Goal: Task Accomplishment & Management: Use online tool/utility

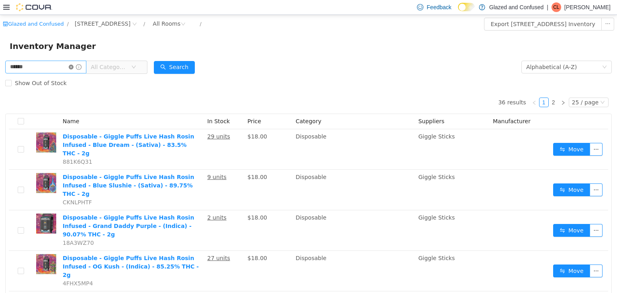
click at [74, 67] on icon "icon: close-circle" at bounding box center [71, 66] width 5 height 5
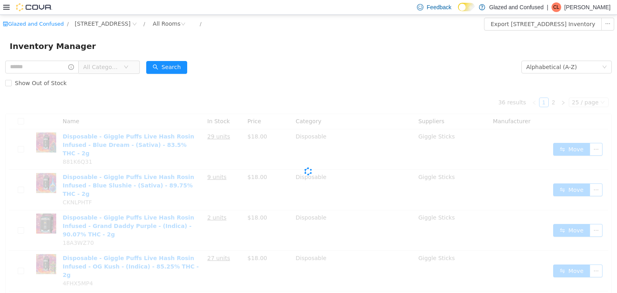
click at [111, 65] on span "All Categories" at bounding box center [101, 67] width 37 height 8
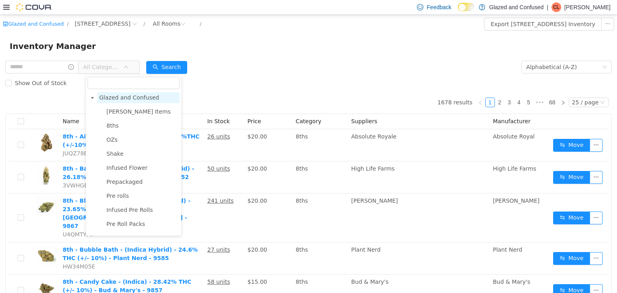
click at [132, 99] on span "Glazed and Confused" at bounding box center [129, 97] width 60 height 6
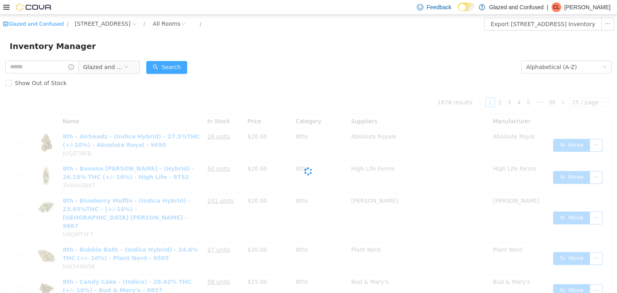
click at [161, 70] on button "Search" at bounding box center [166, 67] width 41 height 13
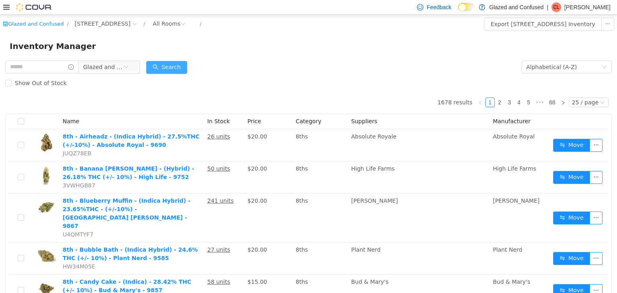
click at [162, 69] on button "Search" at bounding box center [166, 67] width 41 height 13
click at [241, 53] on div "Inventory Manager" at bounding box center [308, 46] width 617 height 26
click at [170, 68] on button "Search" at bounding box center [166, 67] width 41 height 13
click at [123, 67] on span "Glazed and Confused" at bounding box center [103, 67] width 40 height 12
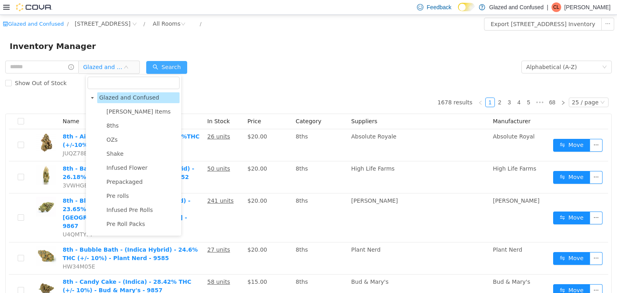
scroll to position [381, 0]
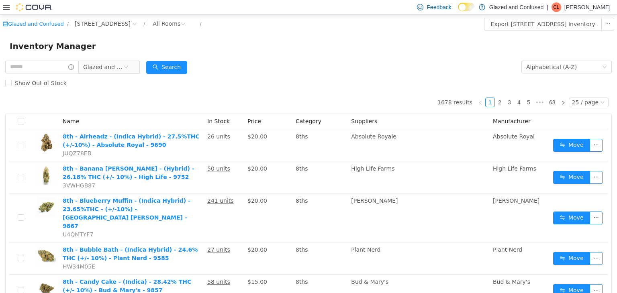
click at [223, 65] on form "Glazed and Confused Alphabetical (A-Z) Search Show Out of Stock" at bounding box center [308, 75] width 607 height 32
drag, startPoint x: 38, startPoint y: 56, endPoint x: 37, endPoint y: 67, distance: 10.5
click at [38, 58] on div "Inventory Manager" at bounding box center [308, 46] width 617 height 26
drag, startPoint x: 37, startPoint y: 67, endPoint x: 39, endPoint y: 60, distance: 6.7
click at [37, 67] on input "text" at bounding box center [42, 66] width 74 height 13
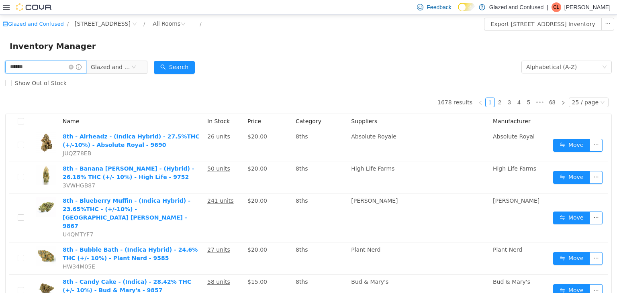
type input "******"
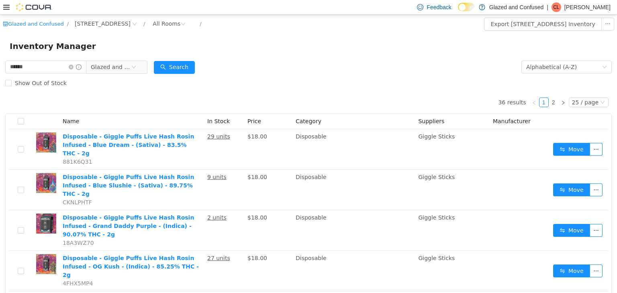
click at [95, 75] on div "Show Out of Stock" at bounding box center [308, 83] width 607 height 16
click at [106, 72] on span "Glazed and Confused" at bounding box center [111, 67] width 40 height 12
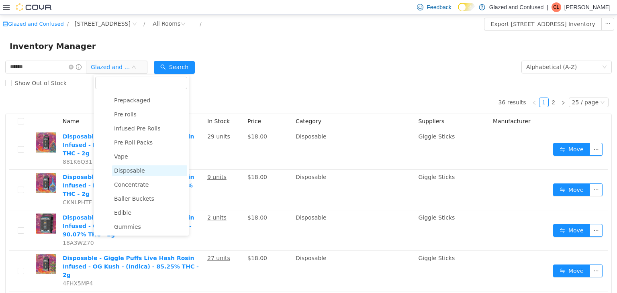
scroll to position [122, 0]
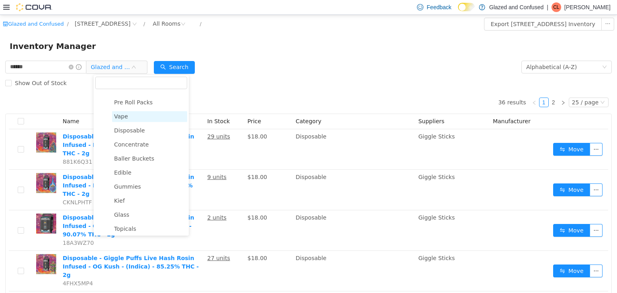
click at [143, 121] on span "Vape" at bounding box center [149, 116] width 75 height 11
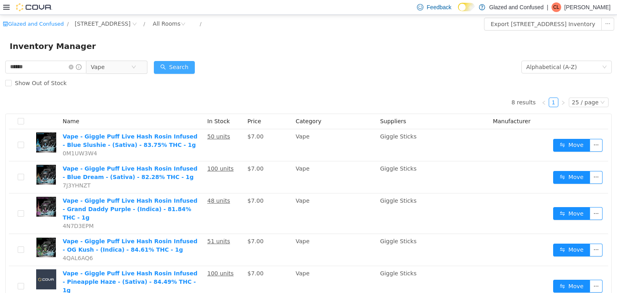
click at [178, 72] on button "Search" at bounding box center [174, 67] width 41 height 13
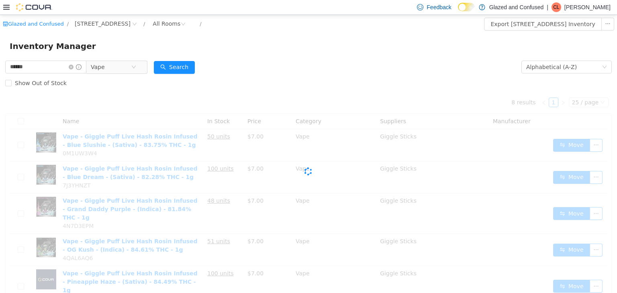
drag, startPoint x: 222, startPoint y: 63, endPoint x: 228, endPoint y: 63, distance: 6.1
click at [223, 63] on form "****** Vape Alphabetical (A-Z) Search Show Out of Stock" at bounding box center [308, 75] width 607 height 32
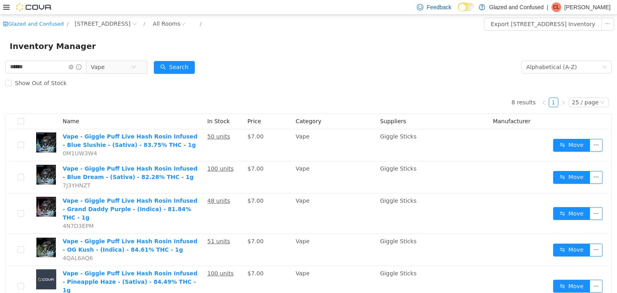
click at [159, 64] on form "****** Vape Alphabetical (A-Z) Search Show Out of Stock" at bounding box center [308, 75] width 607 height 32
click at [190, 67] on button "Search" at bounding box center [174, 67] width 41 height 13
click at [237, 67] on form "****** Vape Alphabetical (A-Z) Search Show Out of Stock" at bounding box center [308, 75] width 607 height 32
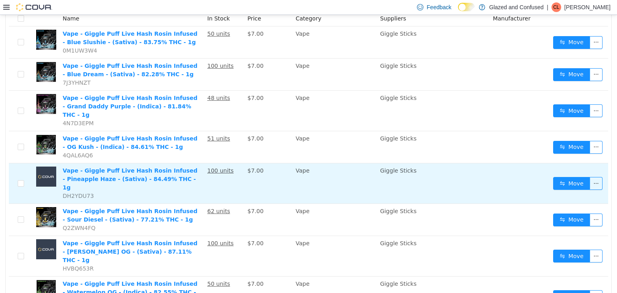
scroll to position [115, 0]
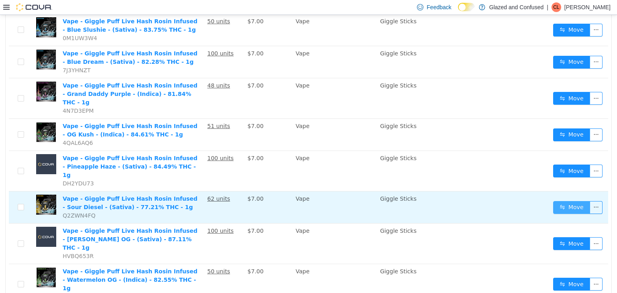
click at [575, 201] on button "Move" at bounding box center [571, 207] width 37 height 13
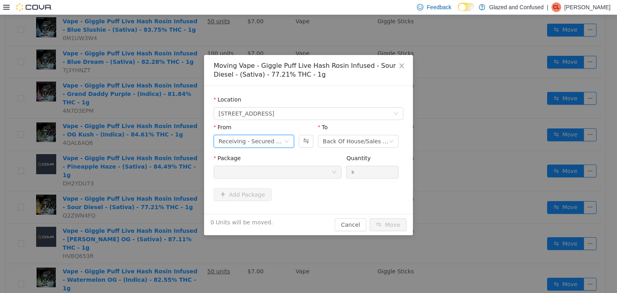
click at [267, 145] on div "Receiving - Secured Storage C" at bounding box center [251, 141] width 65 height 12
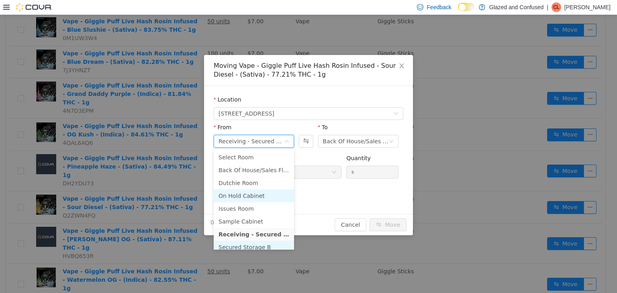
scroll to position [70, 0]
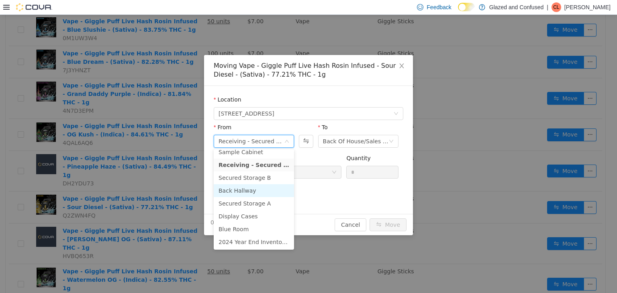
click at [256, 193] on li "Back Hallway" at bounding box center [254, 190] width 80 height 13
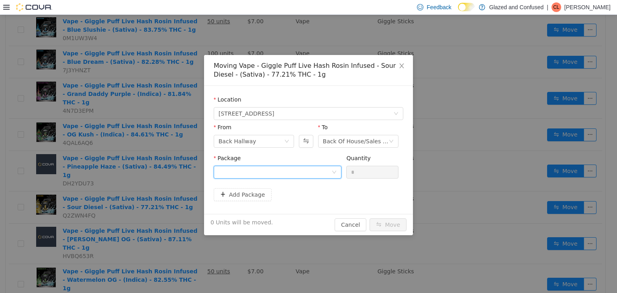
click at [297, 176] on div at bounding box center [275, 172] width 113 height 12
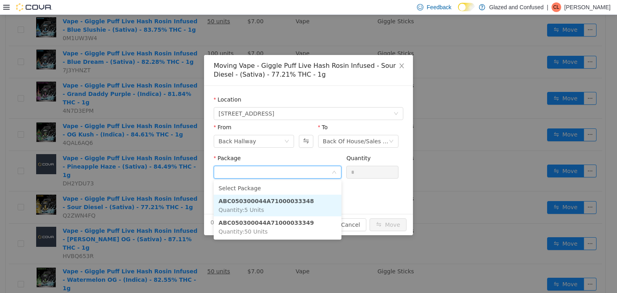
click at [292, 207] on li "ABC050300044A71000033348 Quantity : 5 Units" at bounding box center [278, 205] width 128 height 22
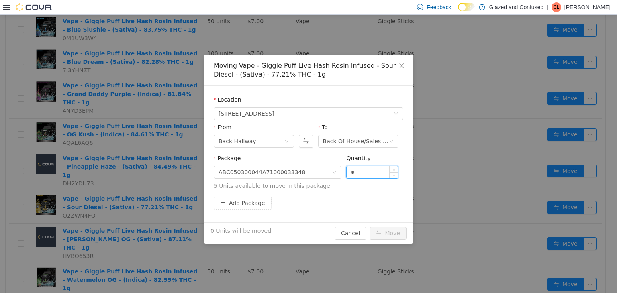
click at [373, 169] on input "*" at bounding box center [372, 172] width 51 height 12
click at [374, 169] on input "*" at bounding box center [372, 172] width 51 height 12
type input "*"
click at [370, 227] on button "Move" at bounding box center [388, 233] width 37 height 13
